Goal: Entertainment & Leisure: Consume media (video, audio)

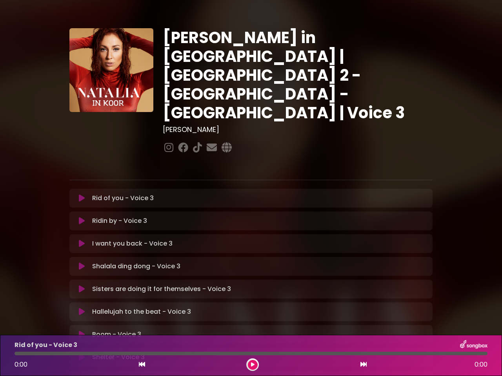
click at [82, 194] on icon at bounding box center [82, 198] width 6 height 8
click at [82, 217] on icon at bounding box center [82, 221] width 6 height 8
click at [82, 240] on icon at bounding box center [82, 244] width 6 height 8
click at [82, 263] on icon at bounding box center [82, 267] width 6 height 8
click at [82, 285] on icon at bounding box center [82, 289] width 6 height 8
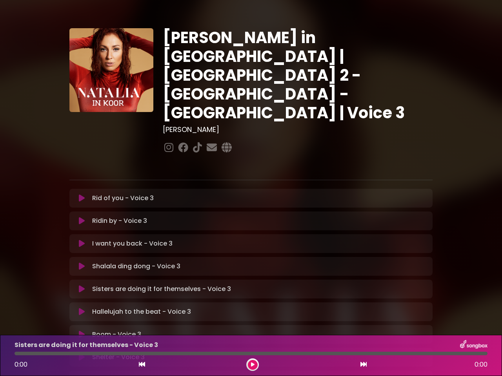
click at [82, 308] on icon at bounding box center [82, 312] width 6 height 8
click at [82, 331] on icon at bounding box center [82, 335] width 6 height 8
click at [82, 354] on icon at bounding box center [82, 358] width 6 height 8
click at [142, 365] on icon at bounding box center [142, 364] width 6 height 6
click at [252, 365] on icon at bounding box center [253, 365] width 4 height 5
